Goal: Task Accomplishment & Management: Use online tool/utility

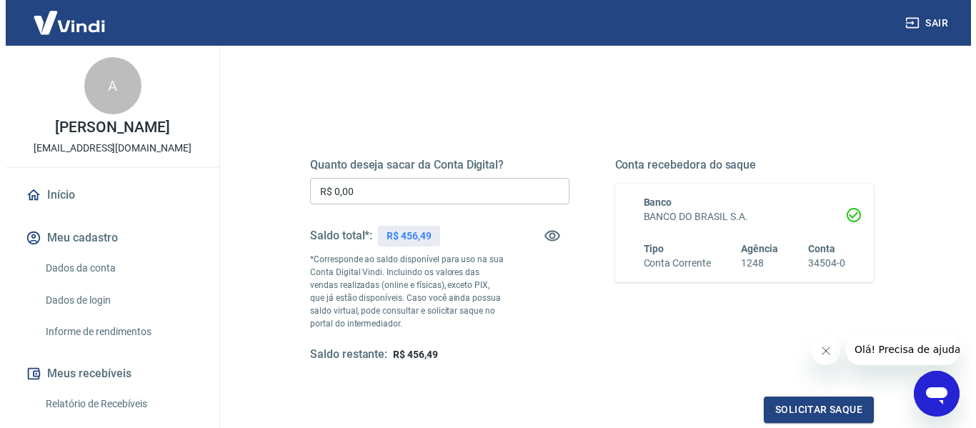
scroll to position [143, 0]
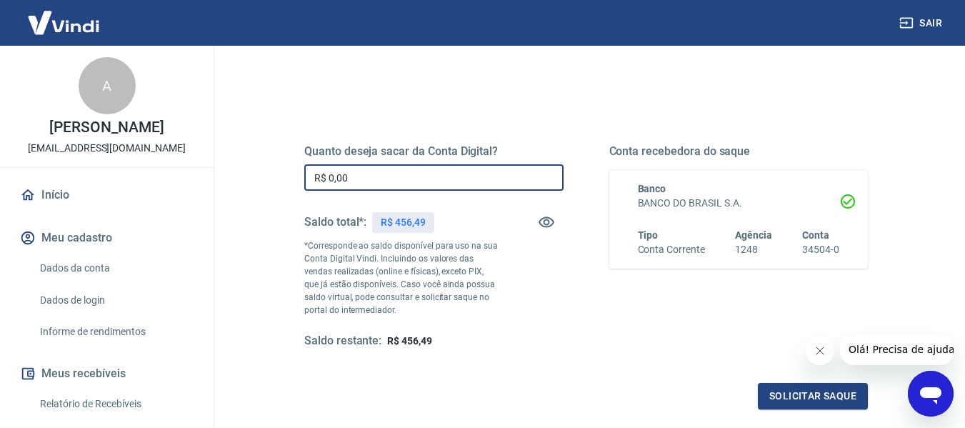
click at [429, 181] on input "R$ 0,00" at bounding box center [433, 177] width 259 height 26
type input "R$ 456,49"
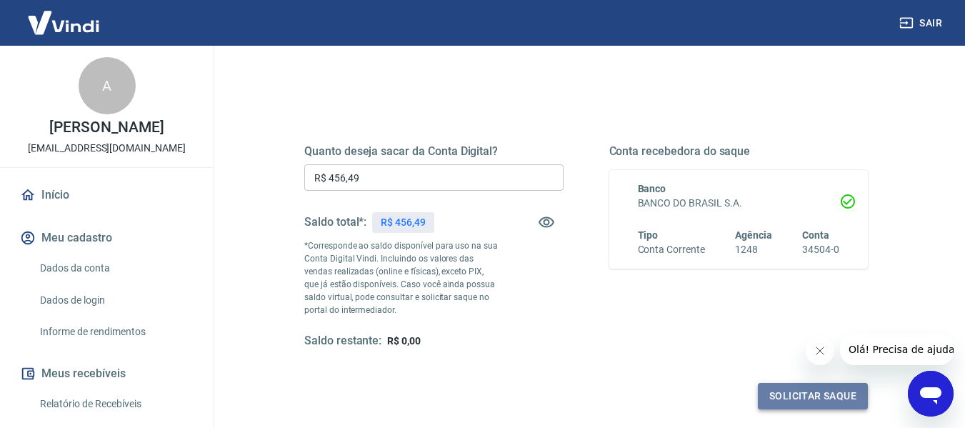
click at [808, 390] on button "Solicitar saque" at bounding box center [813, 396] width 110 height 26
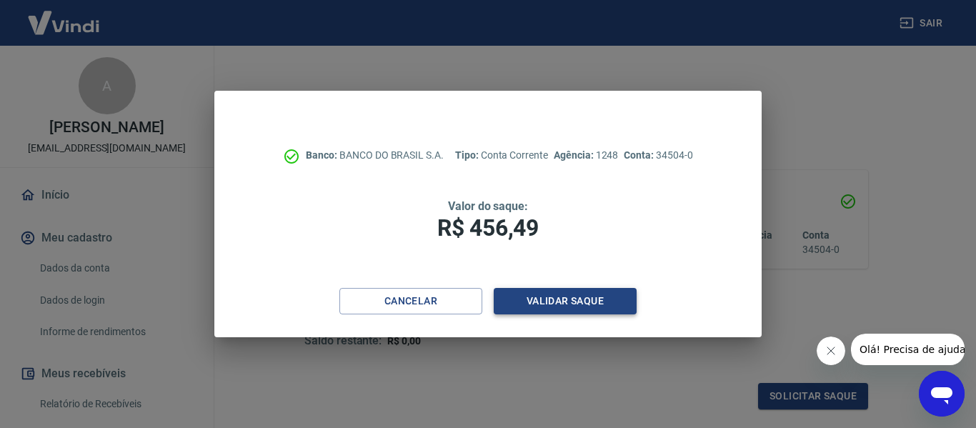
click at [592, 301] on button "Validar saque" at bounding box center [565, 301] width 143 height 26
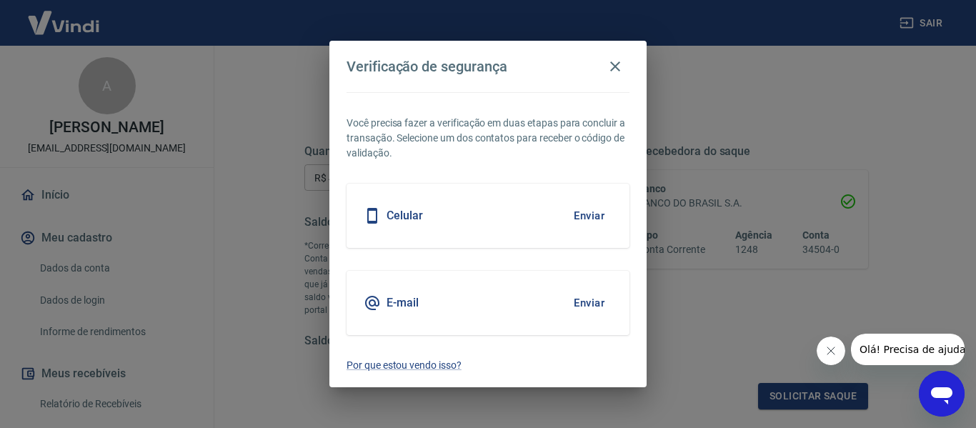
click at [518, 224] on div "Celular Enviar" at bounding box center [487, 216] width 283 height 64
click at [592, 216] on button "Enviar" at bounding box center [589, 216] width 46 height 30
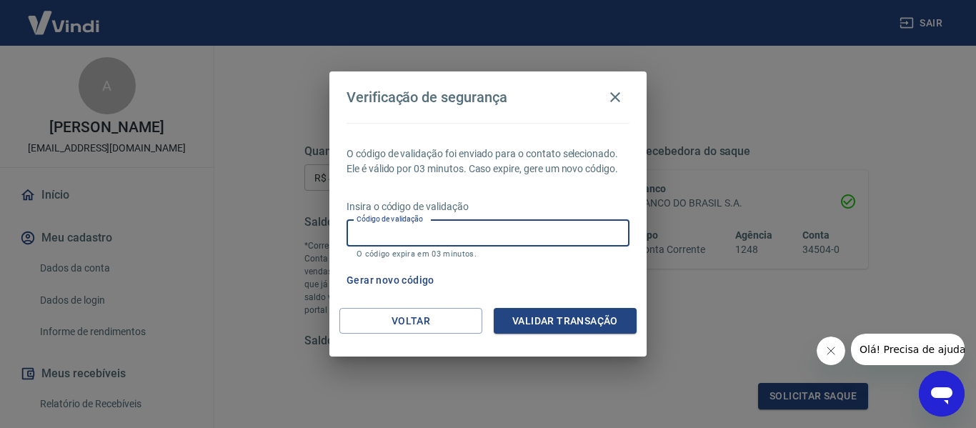
click at [504, 224] on input "Código de validação" at bounding box center [487, 233] width 283 height 26
type input "655475"
click at [587, 321] on button "Validar transação" at bounding box center [565, 321] width 143 height 26
